Goal: Find contact information: Find contact information

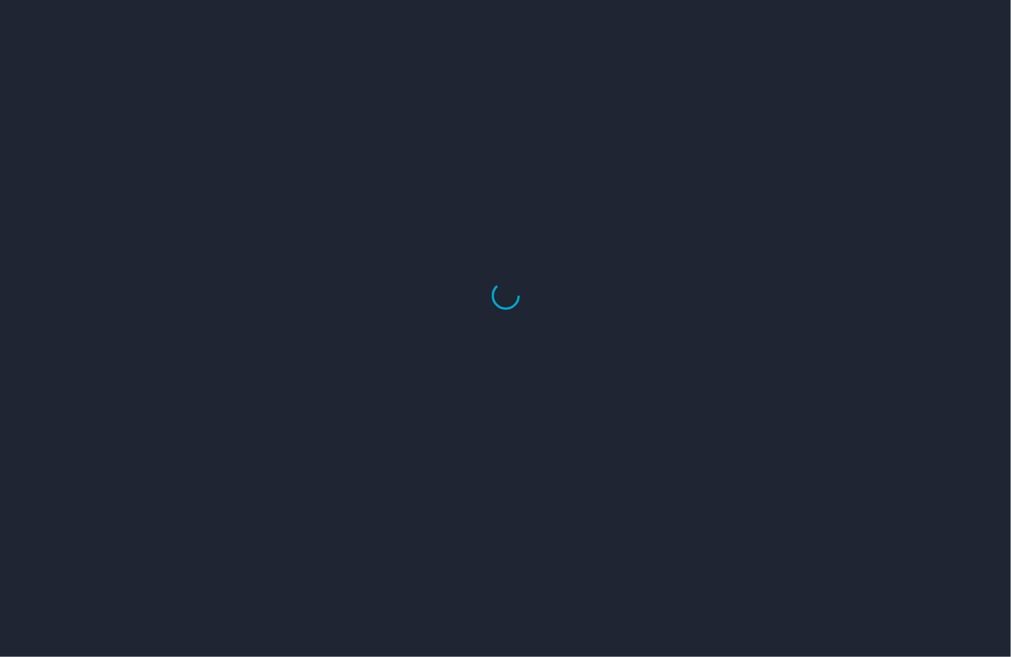
select select "US"
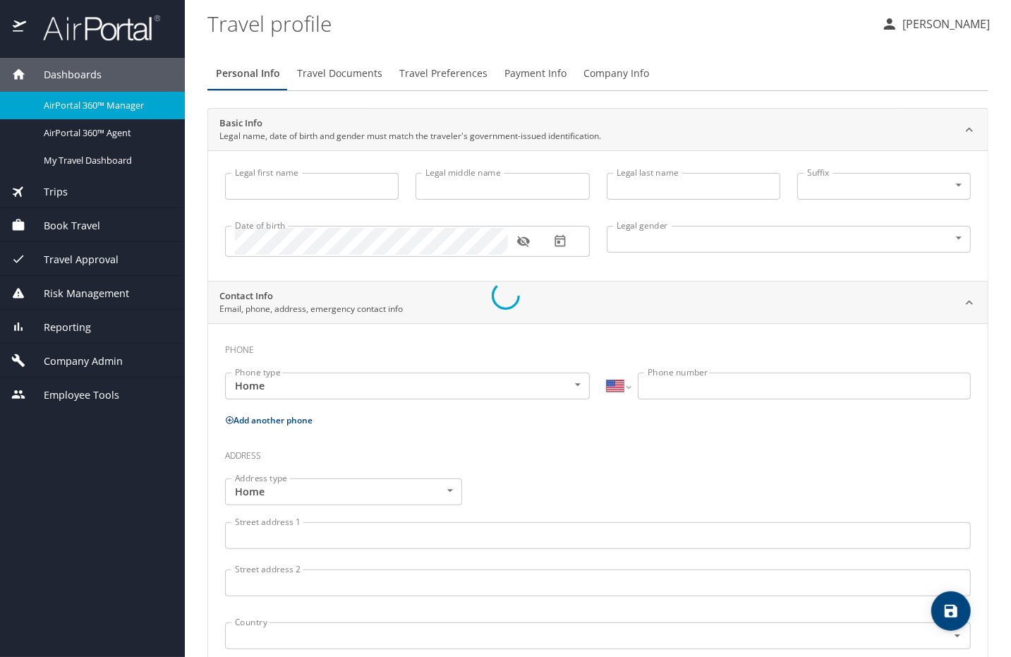
type input "Luke"
type input "Crismon"
type input "Beachley"
type input "Undisclosed"
type input "Teri"
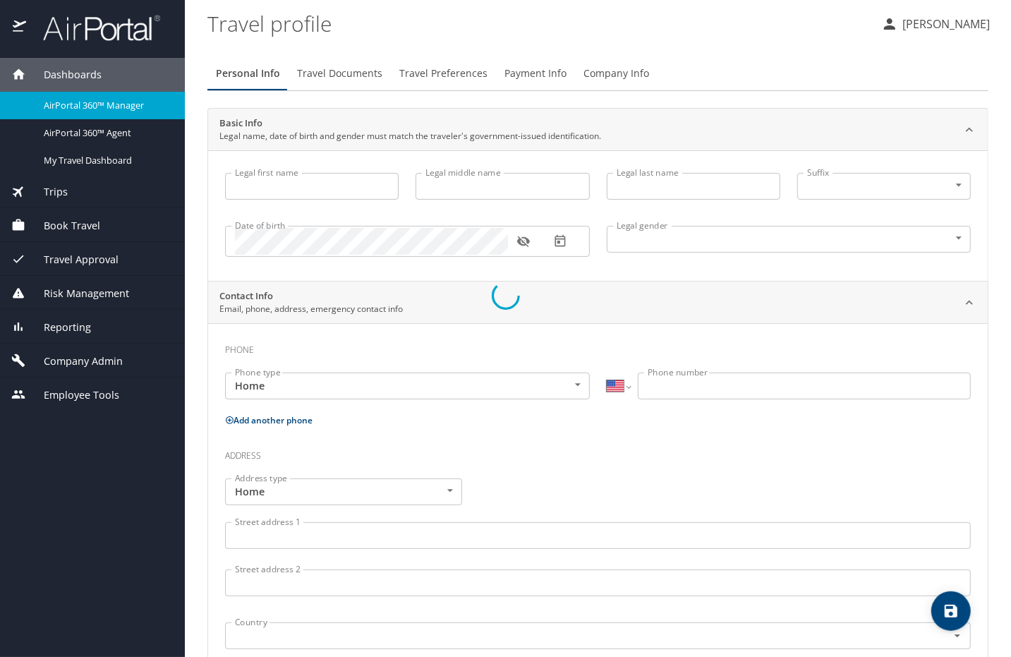
type input "Beachley"
type input "(801) 717-7714"
select select "US"
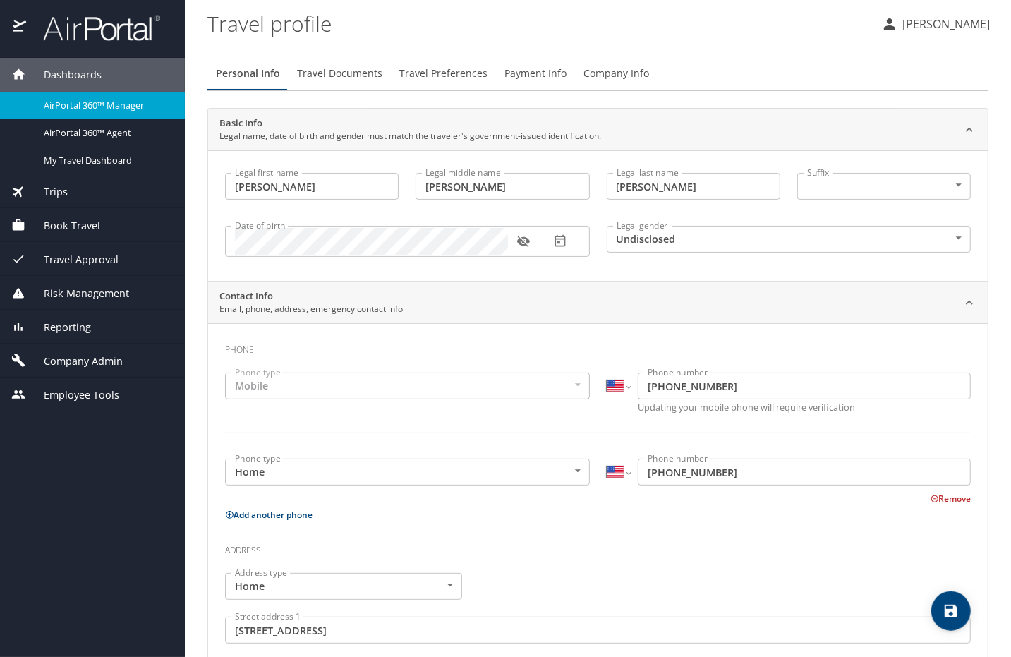
click at [67, 113] on div "AirPortal 360™ Manager" at bounding box center [92, 105] width 162 height 16
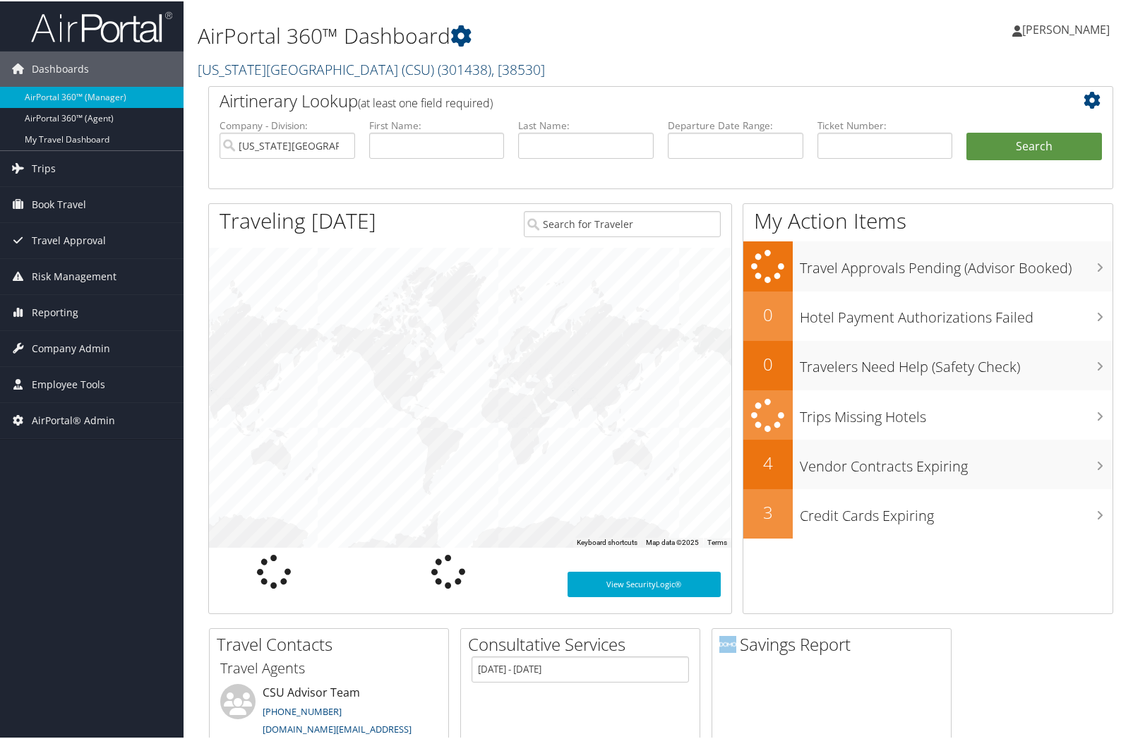
click at [322, 71] on link "California State University (CSU) ( 301438 ) , [ 38530 ]" at bounding box center [371, 68] width 347 height 19
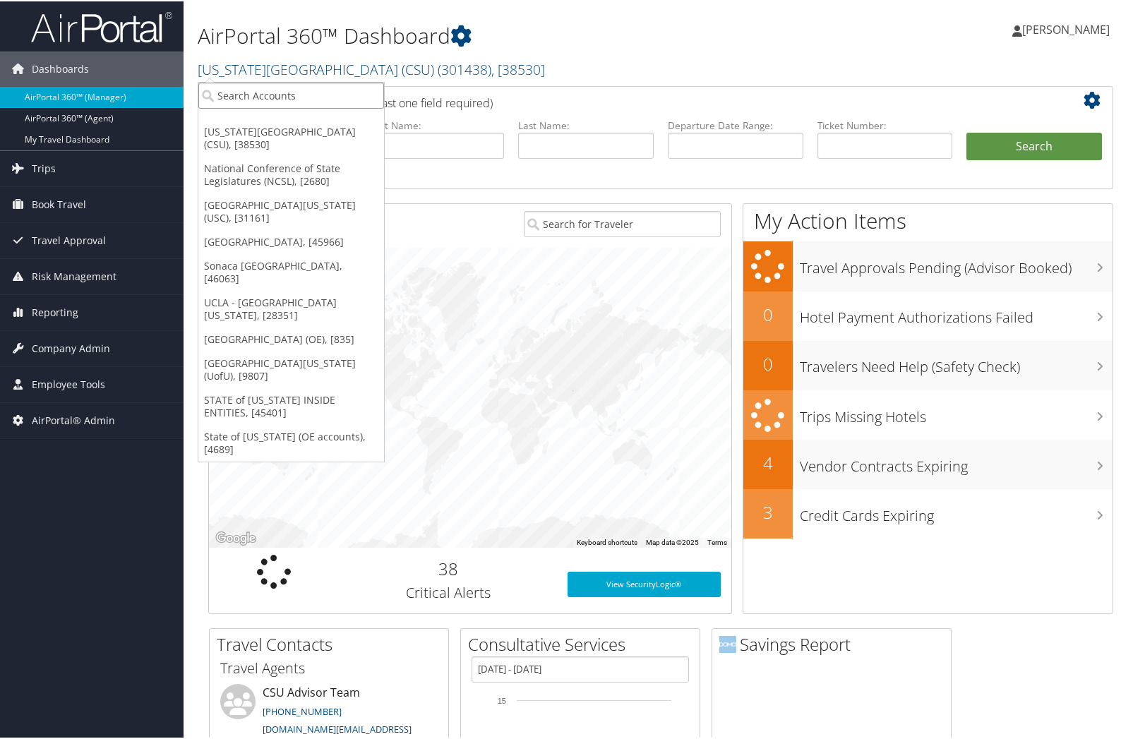
click at [291, 97] on input "search" at bounding box center [291, 94] width 186 height 26
click at [239, 162] on link "National Conference of State Legislatures (NCSL), [2680]" at bounding box center [291, 173] width 186 height 37
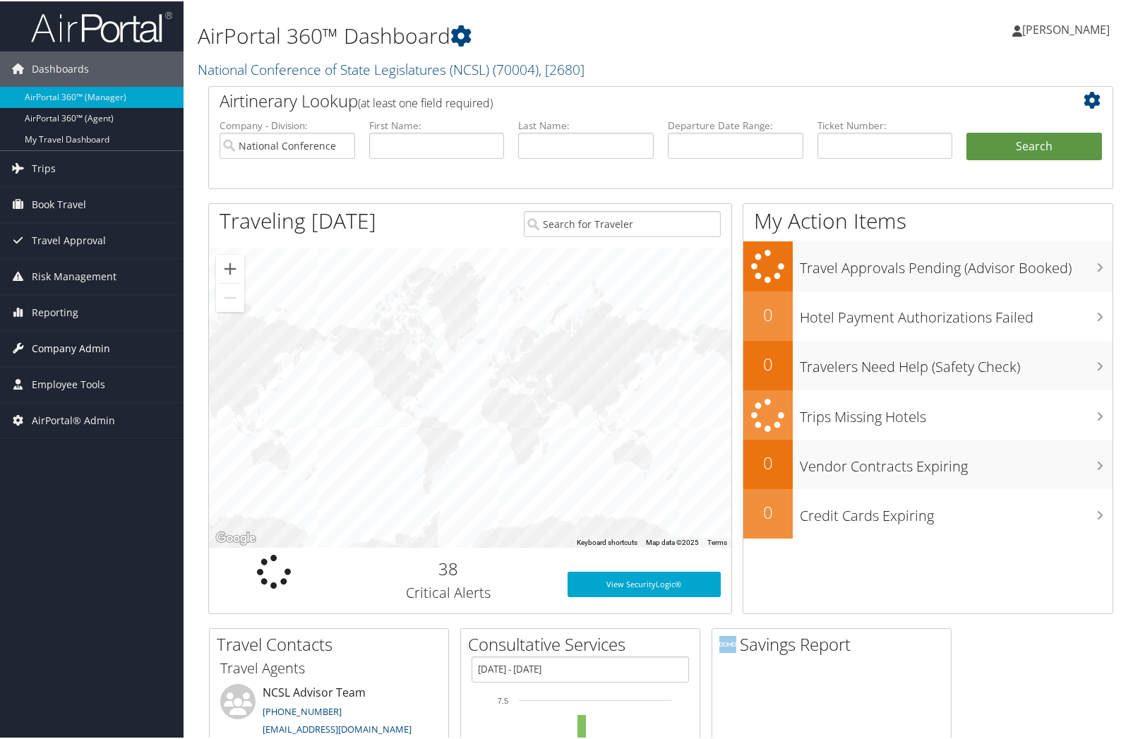
click at [61, 342] on span "Company Admin" at bounding box center [71, 347] width 78 height 35
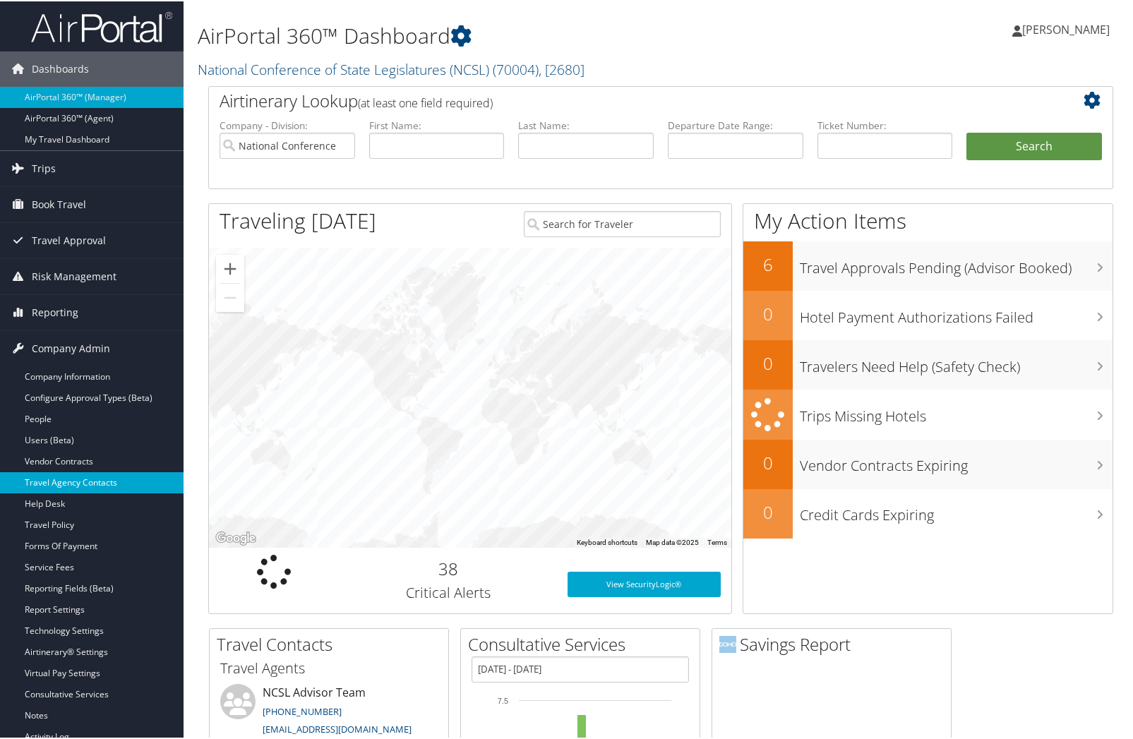
click at [63, 476] on link "Travel Agency Contacts" at bounding box center [91, 481] width 183 height 21
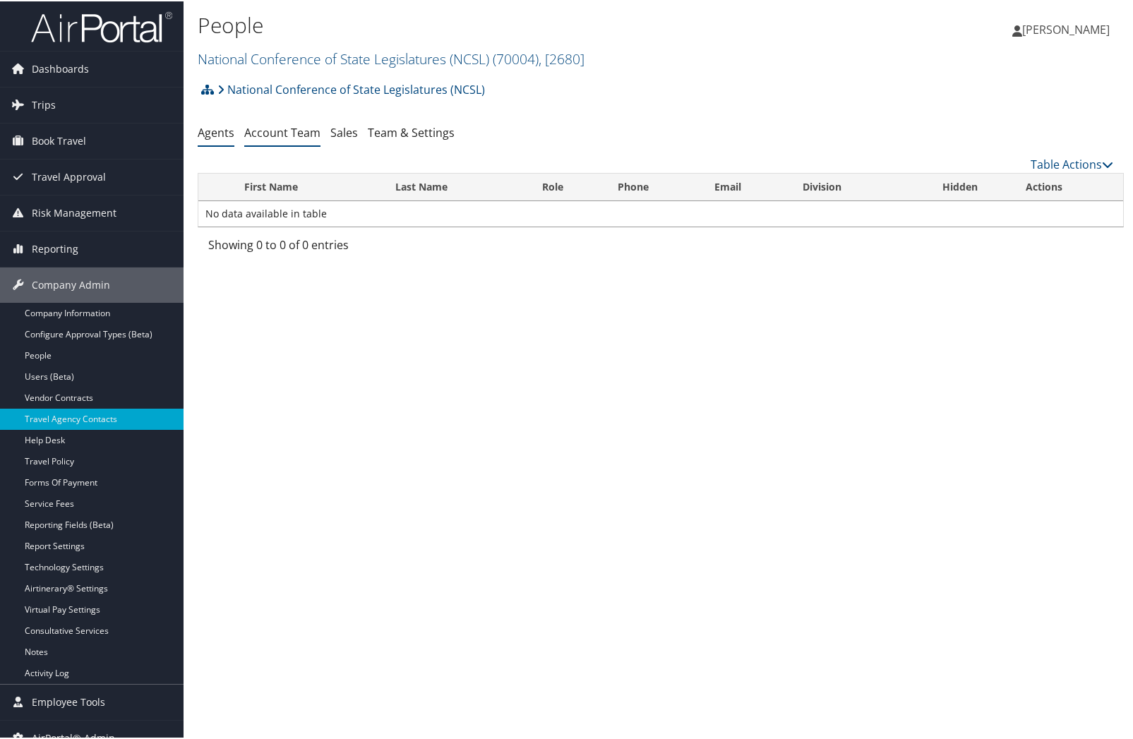
click at [270, 129] on link "Account Team" at bounding box center [282, 131] width 76 height 16
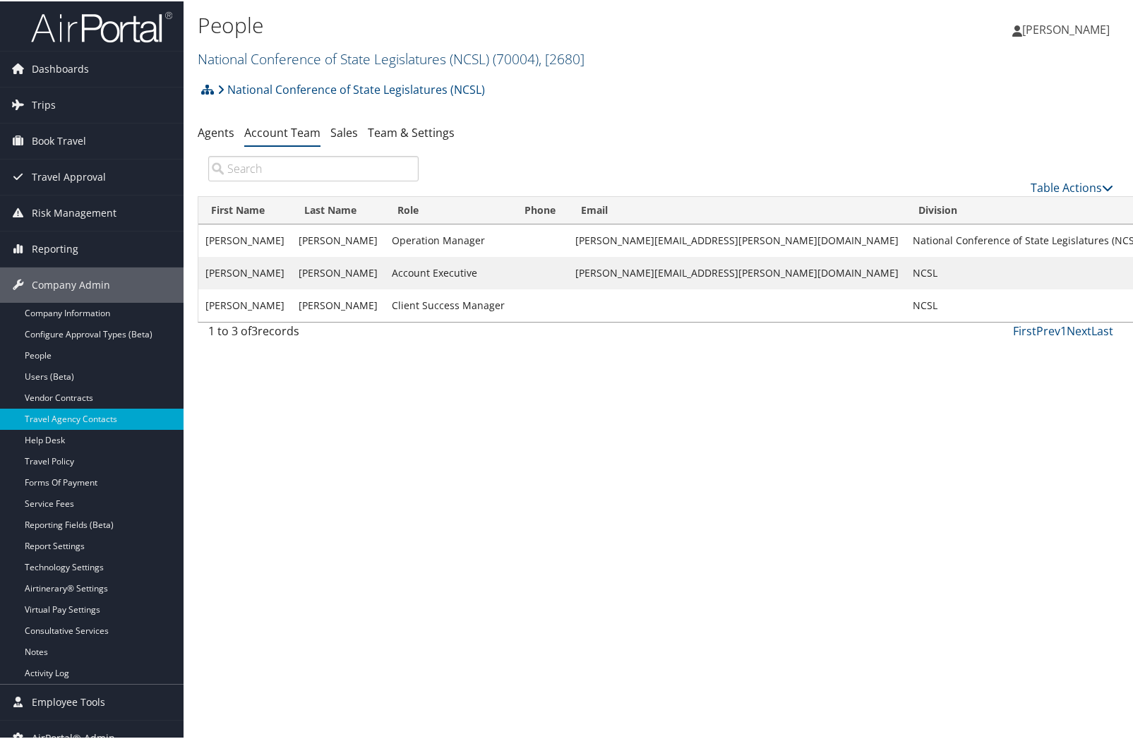
click at [234, 56] on link "National Conference of State Legislatures (NCSL) ( 70004 ) , [ 2680 ]" at bounding box center [391, 57] width 387 height 19
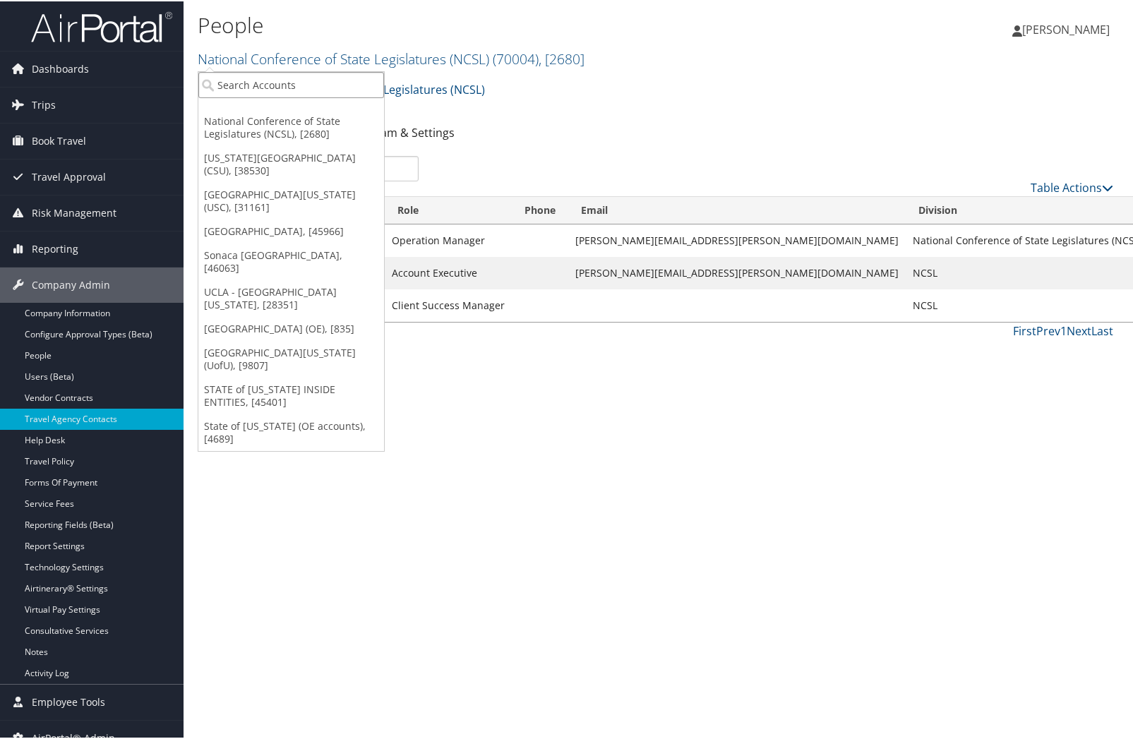
click at [236, 81] on input "search" at bounding box center [291, 84] width 186 height 26
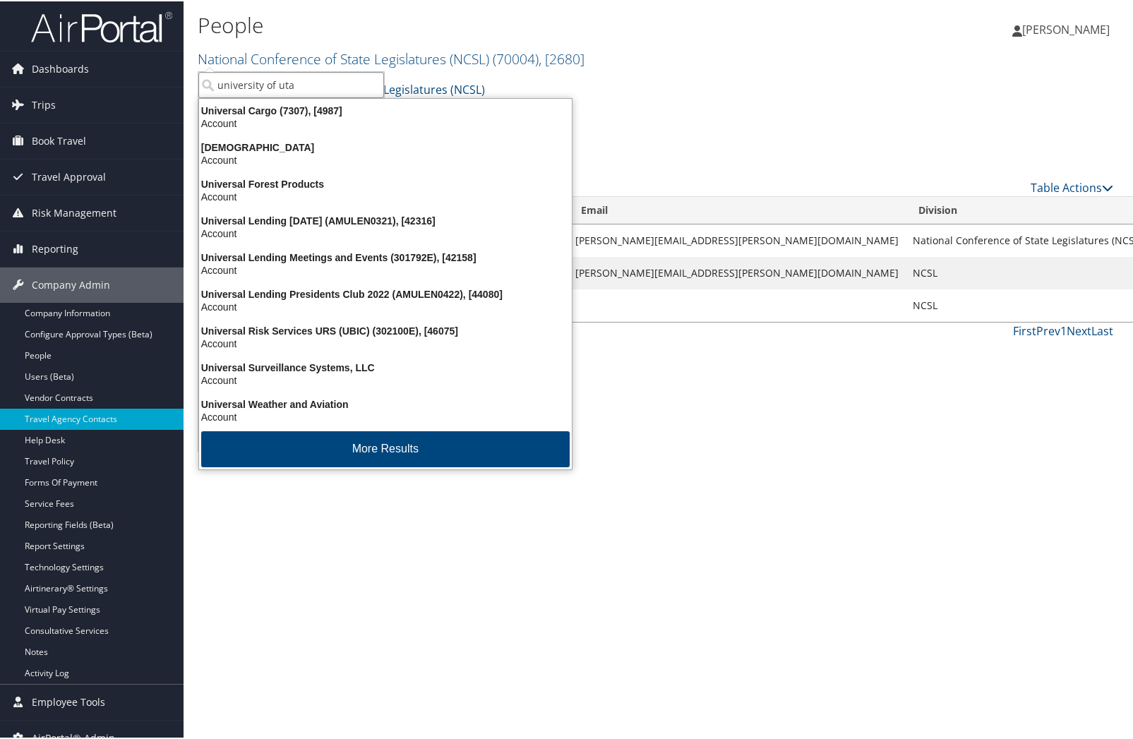
type input "university of utah"
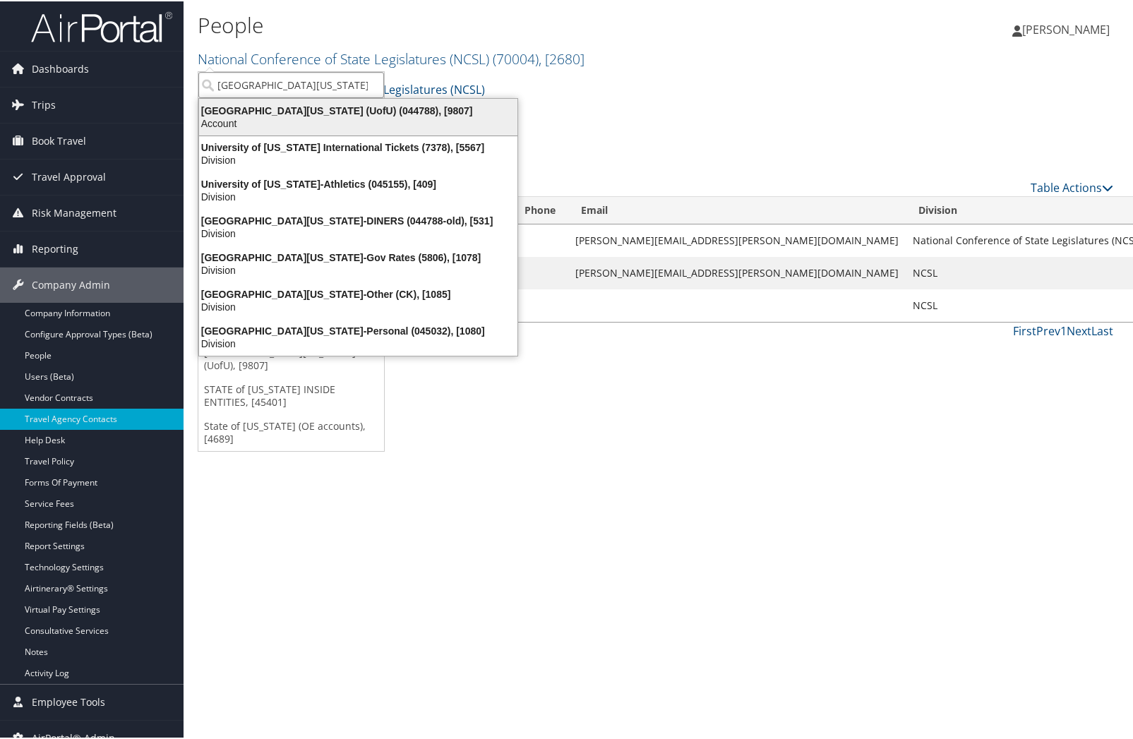
click at [240, 116] on div "Account" at bounding box center [358, 122] width 335 height 13
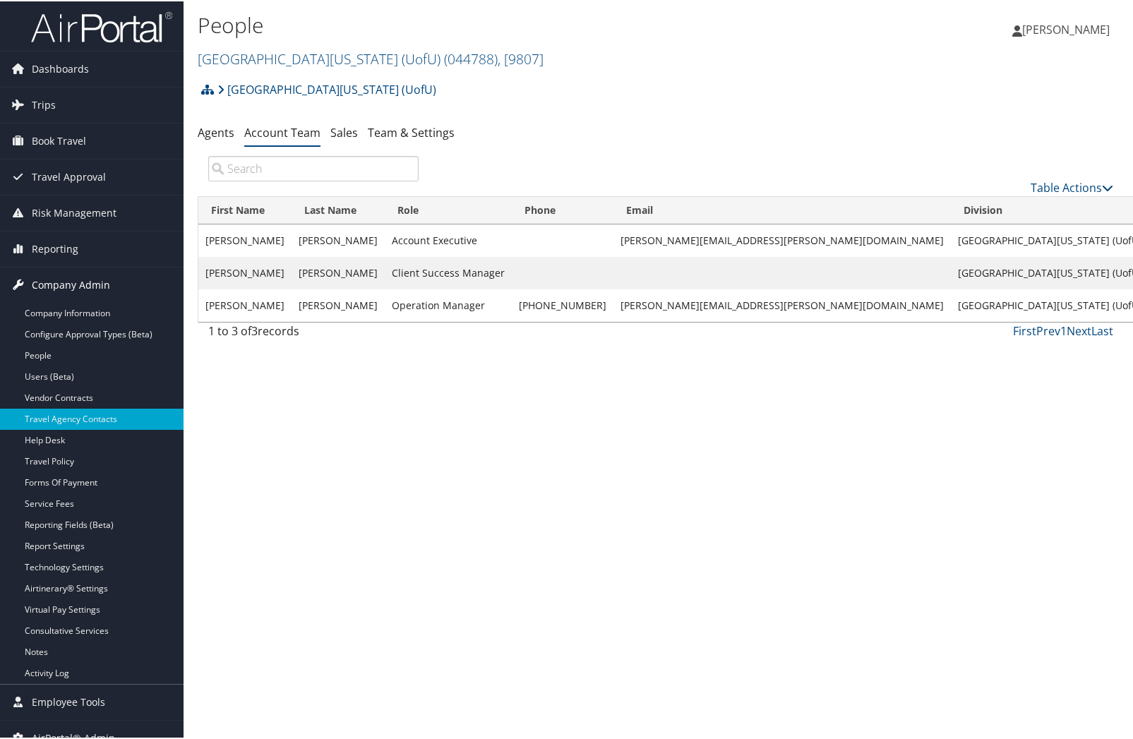
click at [82, 276] on span "Company Admin" at bounding box center [71, 283] width 78 height 35
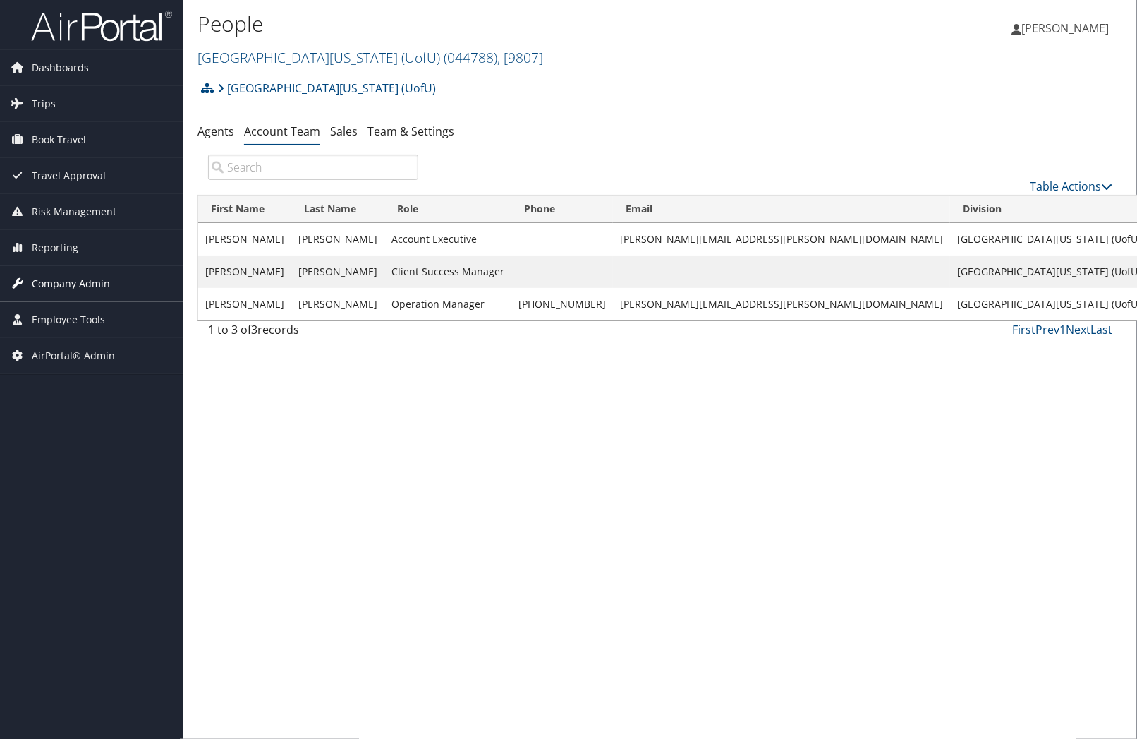
click at [68, 286] on span "Company Admin" at bounding box center [71, 283] width 78 height 35
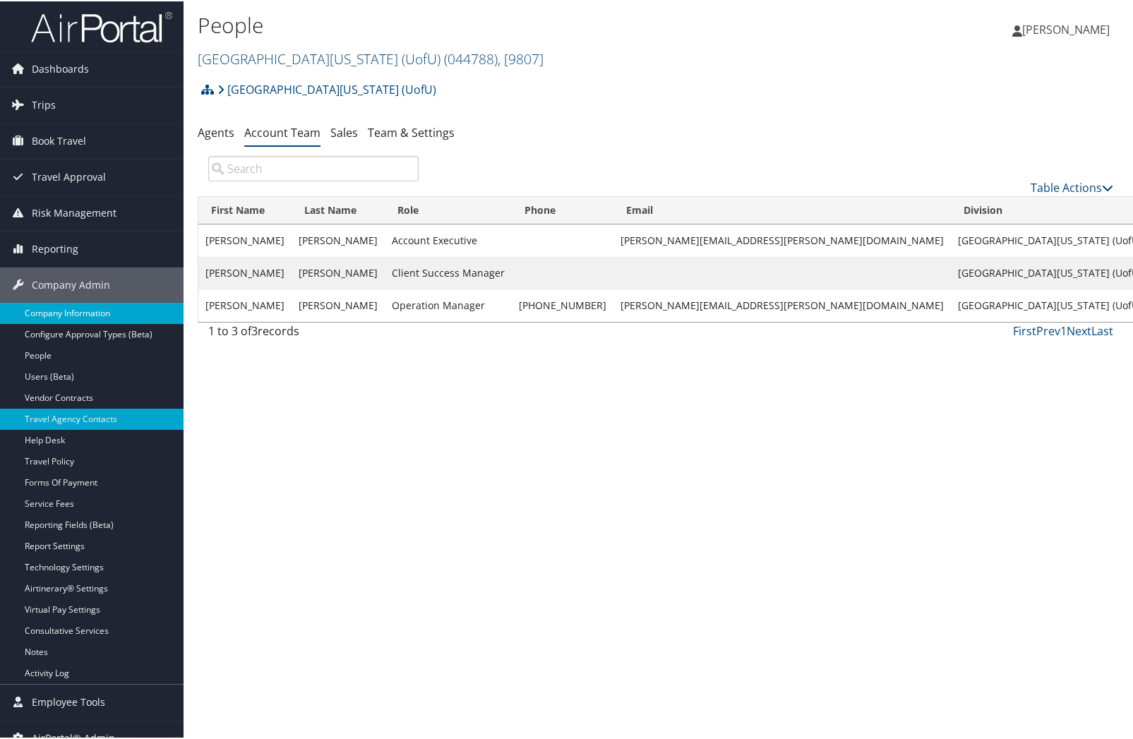
click at [54, 311] on link "Company Information" at bounding box center [91, 311] width 183 height 21
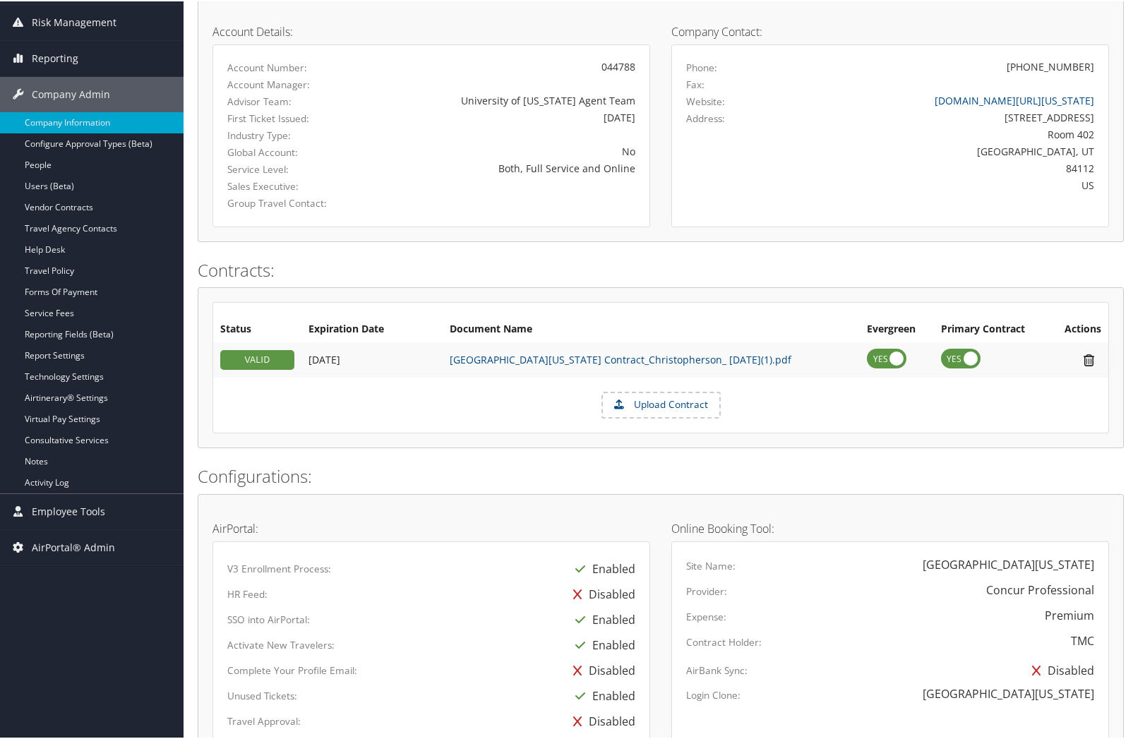
scroll to position [108, 0]
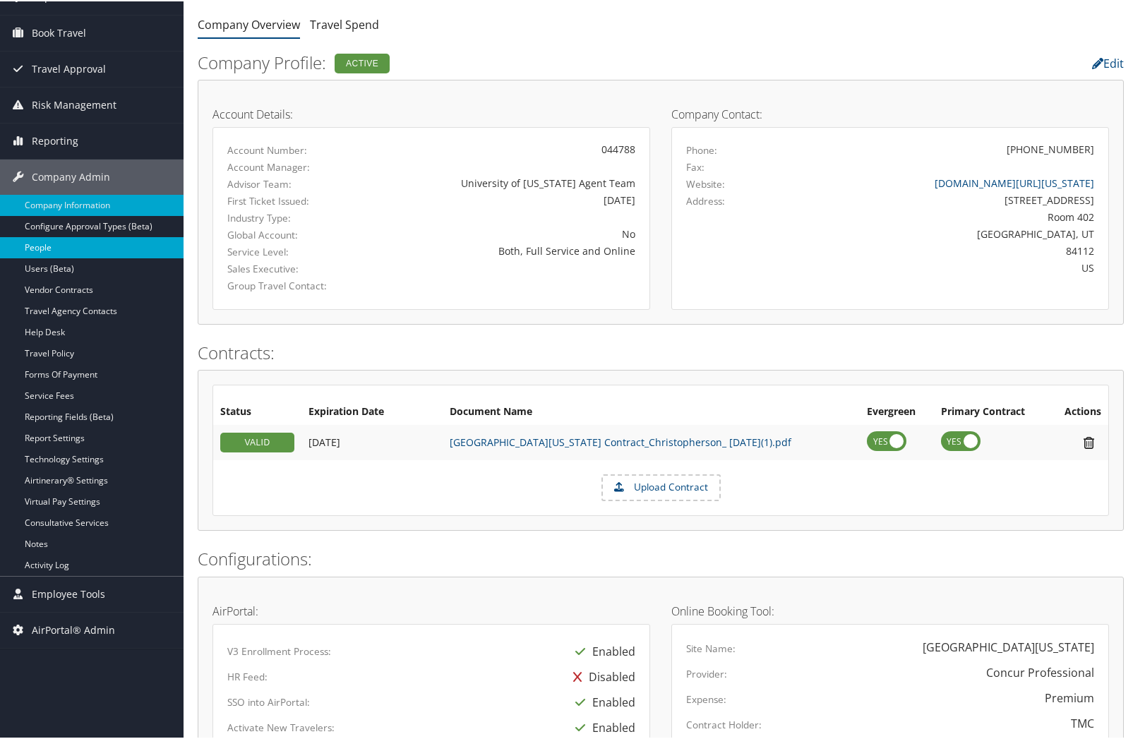
click at [43, 244] on link "People" at bounding box center [91, 246] width 183 height 21
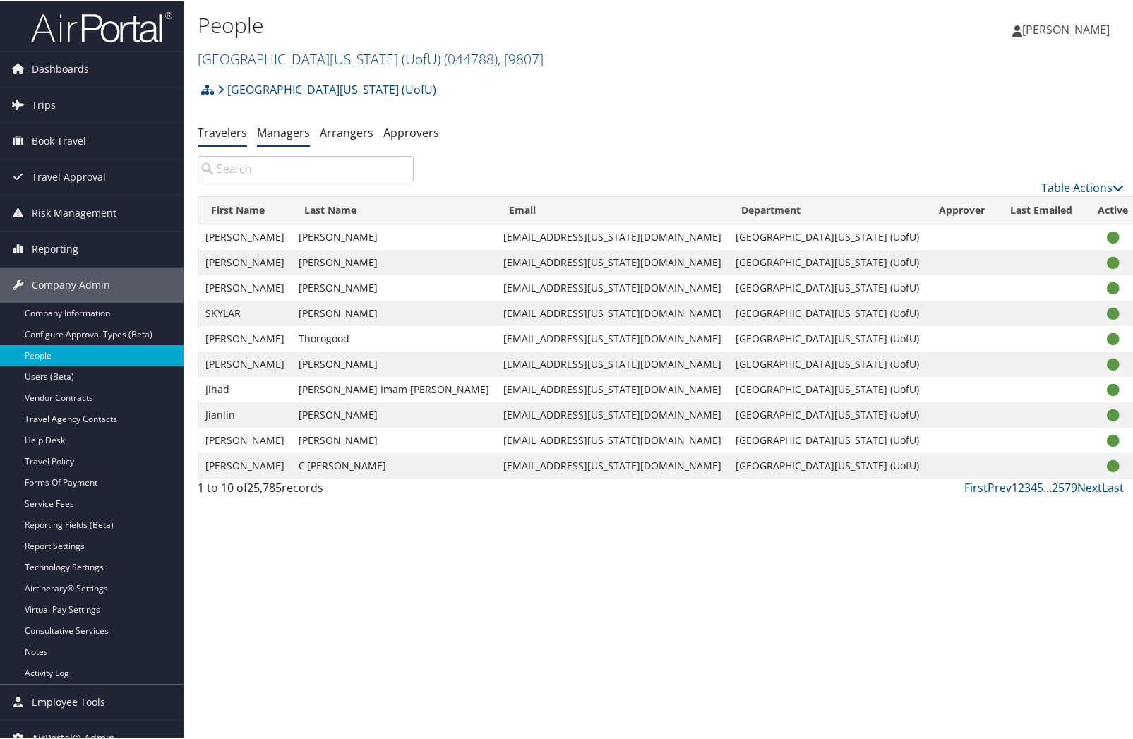
click at [287, 133] on link "Managers" at bounding box center [283, 131] width 53 height 16
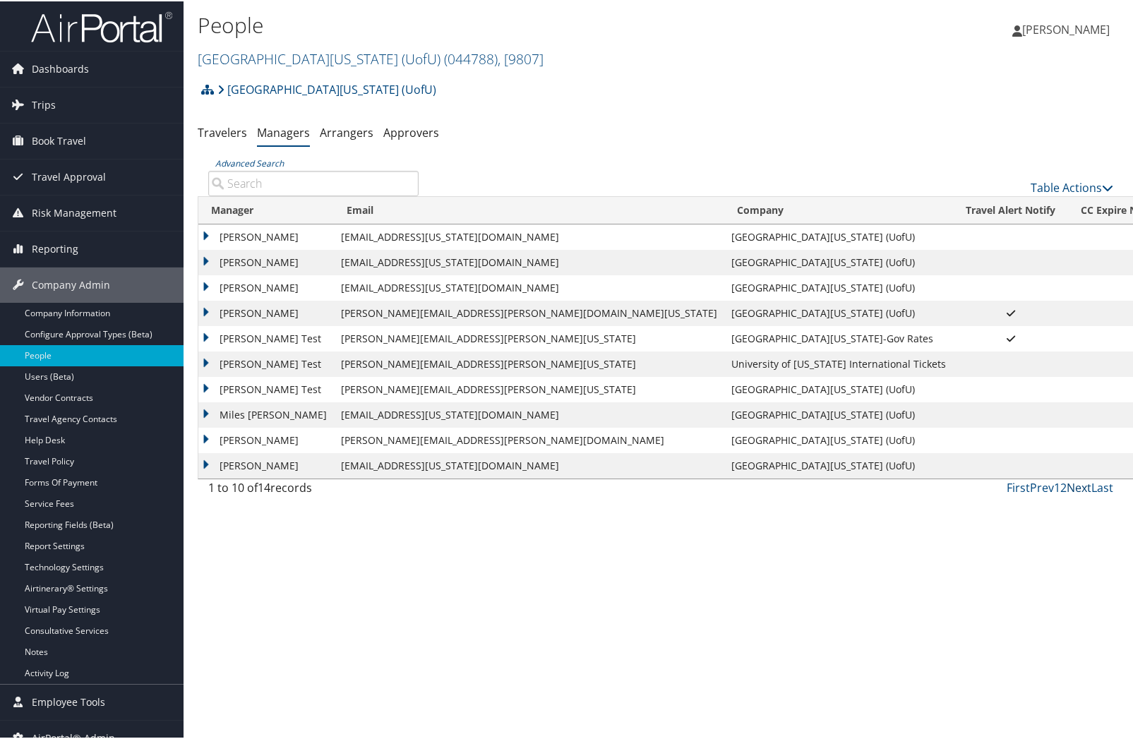
click at [1073, 485] on link "Next" at bounding box center [1078, 486] width 25 height 16
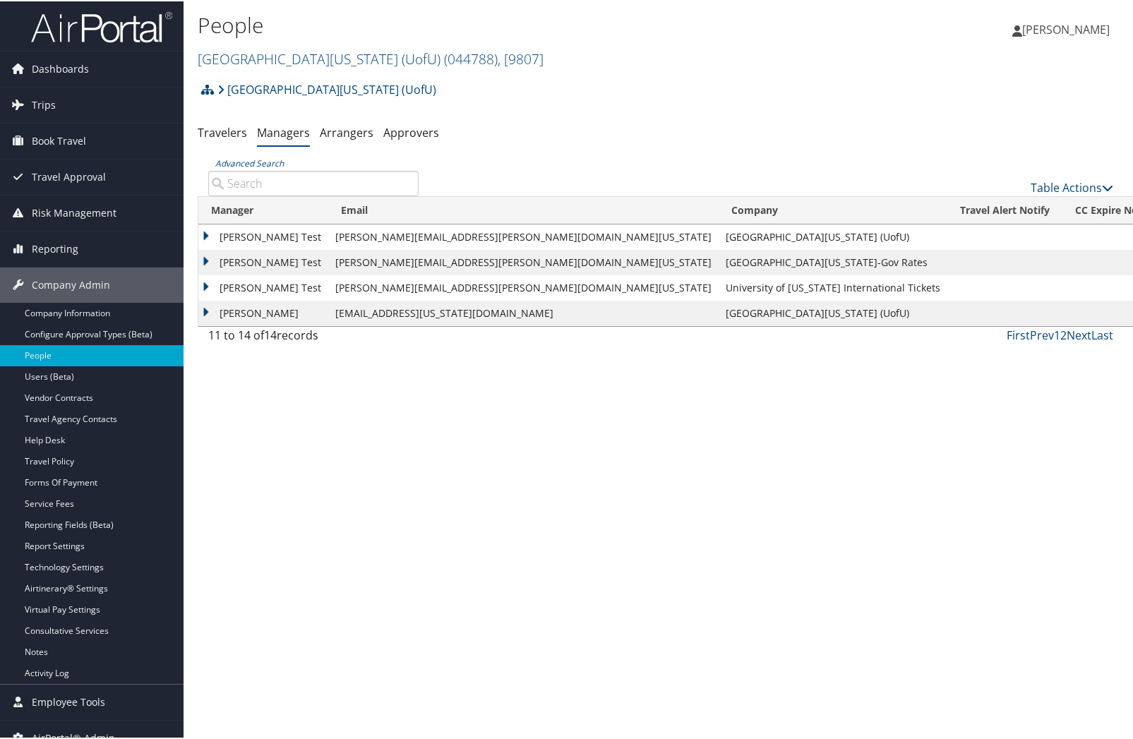
click at [1037, 332] on link "Prev" at bounding box center [1042, 334] width 24 height 16
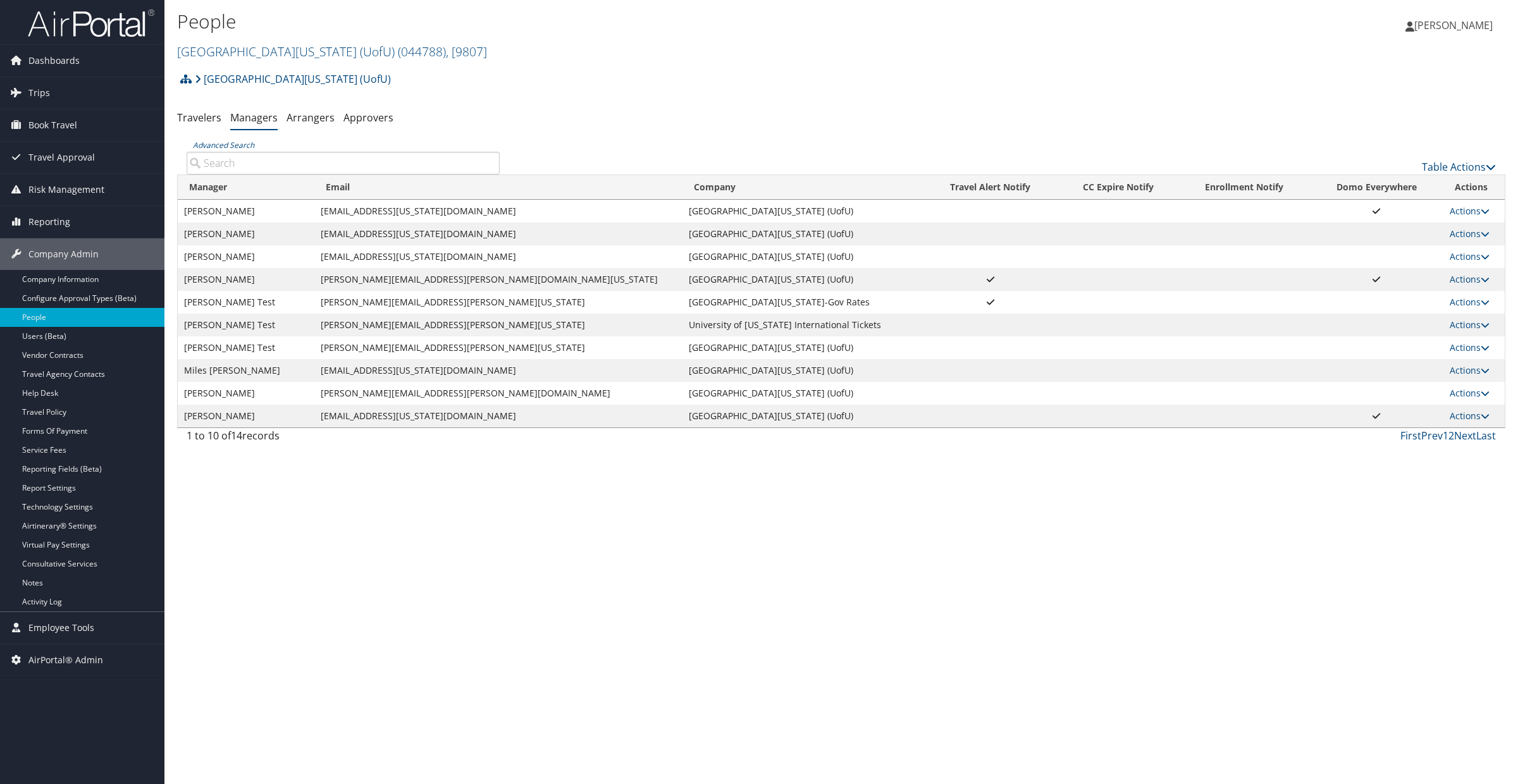
click at [513, 279] on td "[PERSON_NAME][EMAIL_ADDRESS][PERSON_NAME][DOMAIN_NAME][US_STATE]" at bounding box center [498, 279] width 368 height 22
drag, startPoint x: 493, startPoint y: 277, endPoint x: 337, endPoint y: 285, distance: 156.2
click at [337, 285] on td "[PERSON_NAME][EMAIL_ADDRESS][PERSON_NAME][DOMAIN_NAME][US_STATE]" at bounding box center [498, 279] width 368 height 22
drag, startPoint x: 337, startPoint y: 285, endPoint x: 495, endPoint y: 280, distance: 158.1
click at [495, 280] on td "[PERSON_NAME][EMAIL_ADDRESS][PERSON_NAME][DOMAIN_NAME][US_STATE]" at bounding box center [498, 279] width 368 height 22
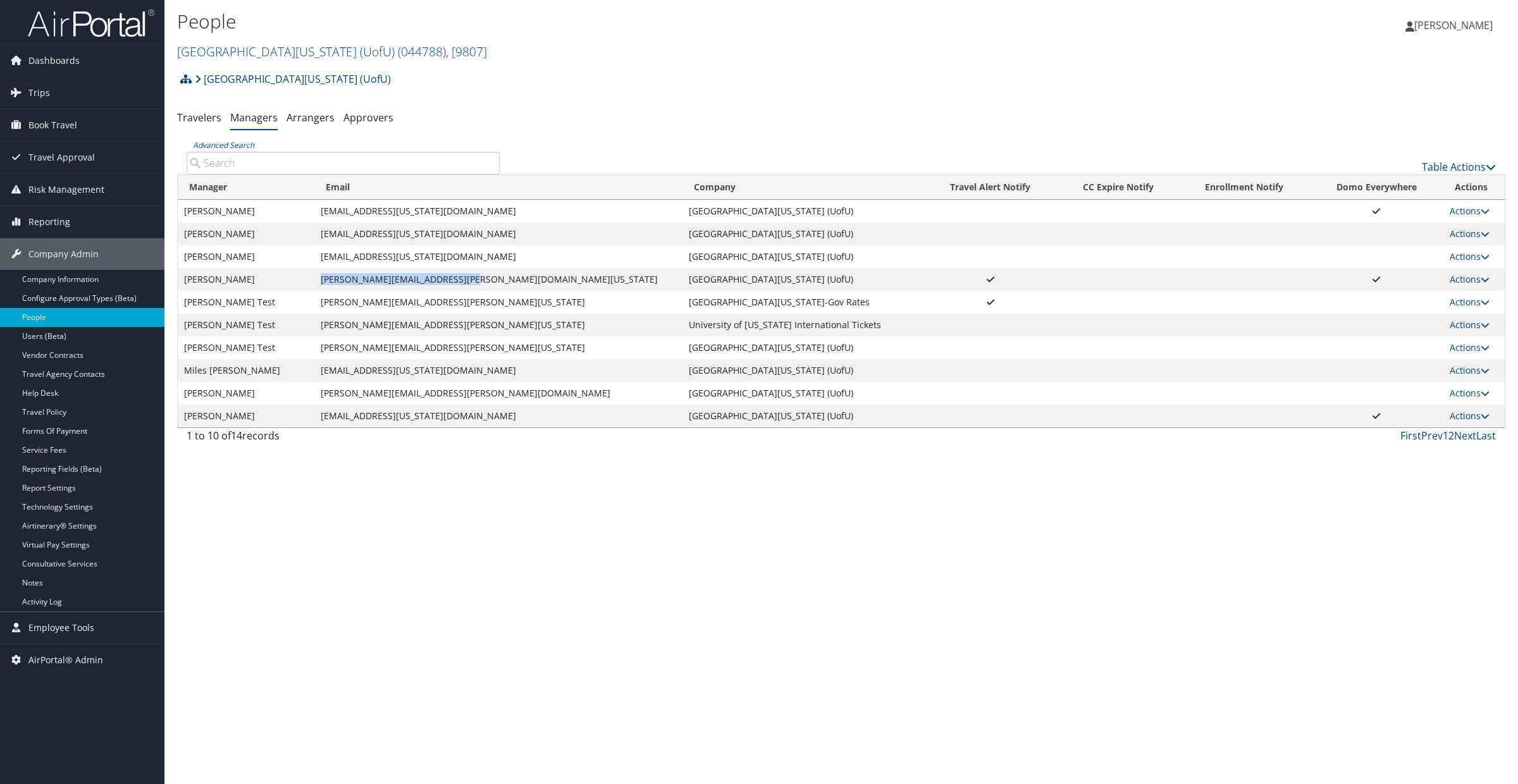
copy td "[PERSON_NAME][EMAIL_ADDRESS][PERSON_NAME][DOMAIN_NAME][US_STATE]"
